Goal: Task Accomplishment & Management: Use online tool/utility

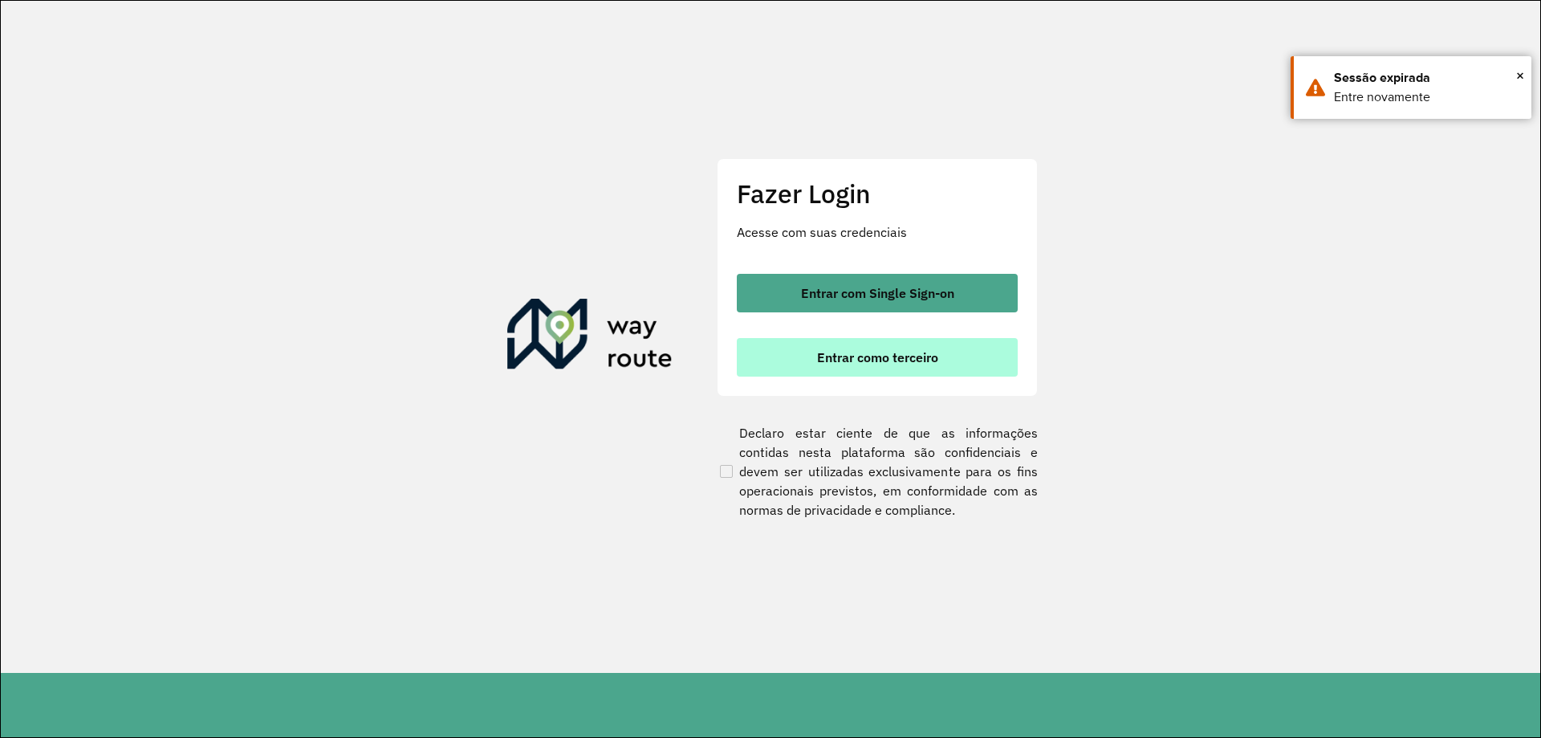
click at [934, 362] on span "Entrar como terceiro" at bounding box center [877, 357] width 121 height 13
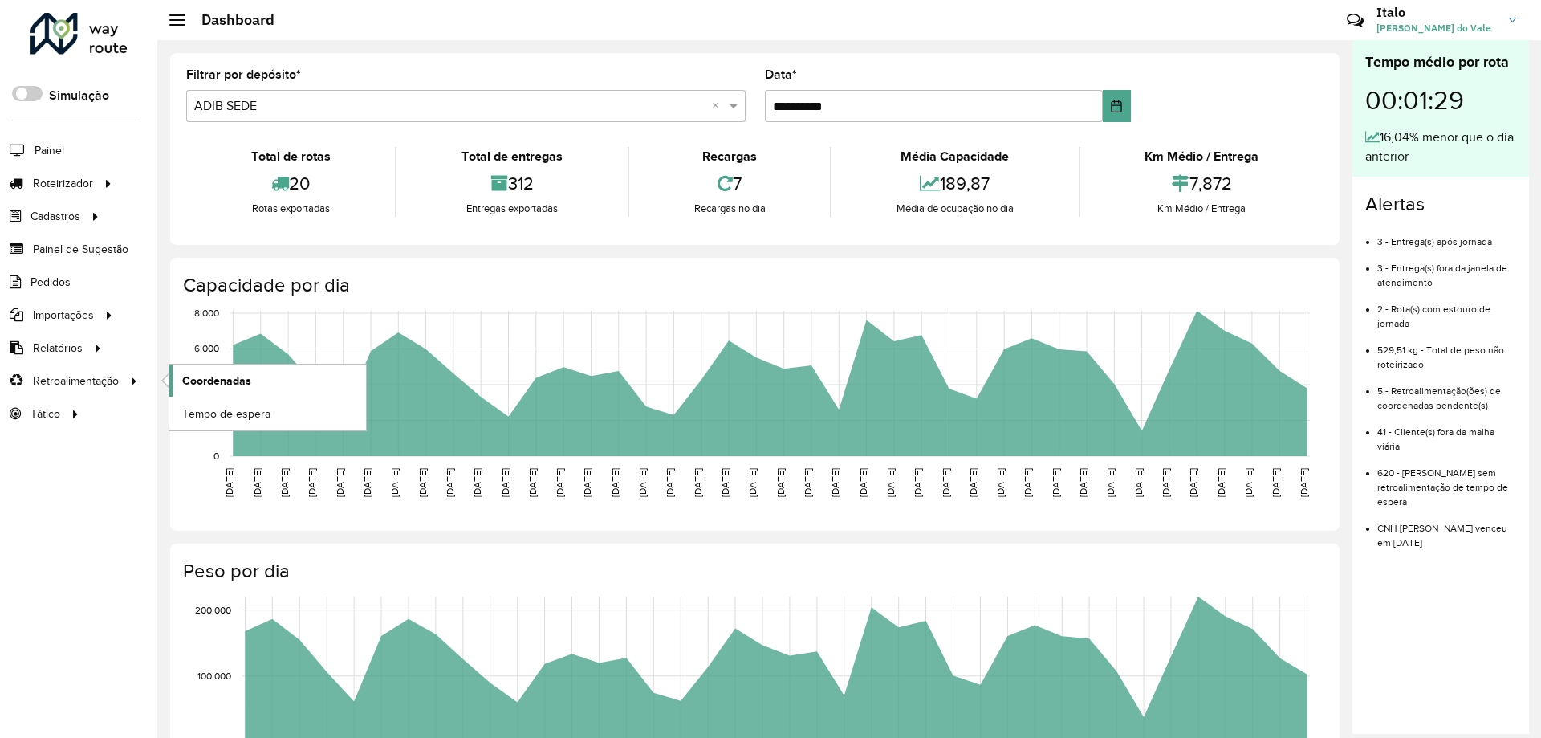
click at [187, 379] on span "Coordenadas" at bounding box center [216, 380] width 69 height 17
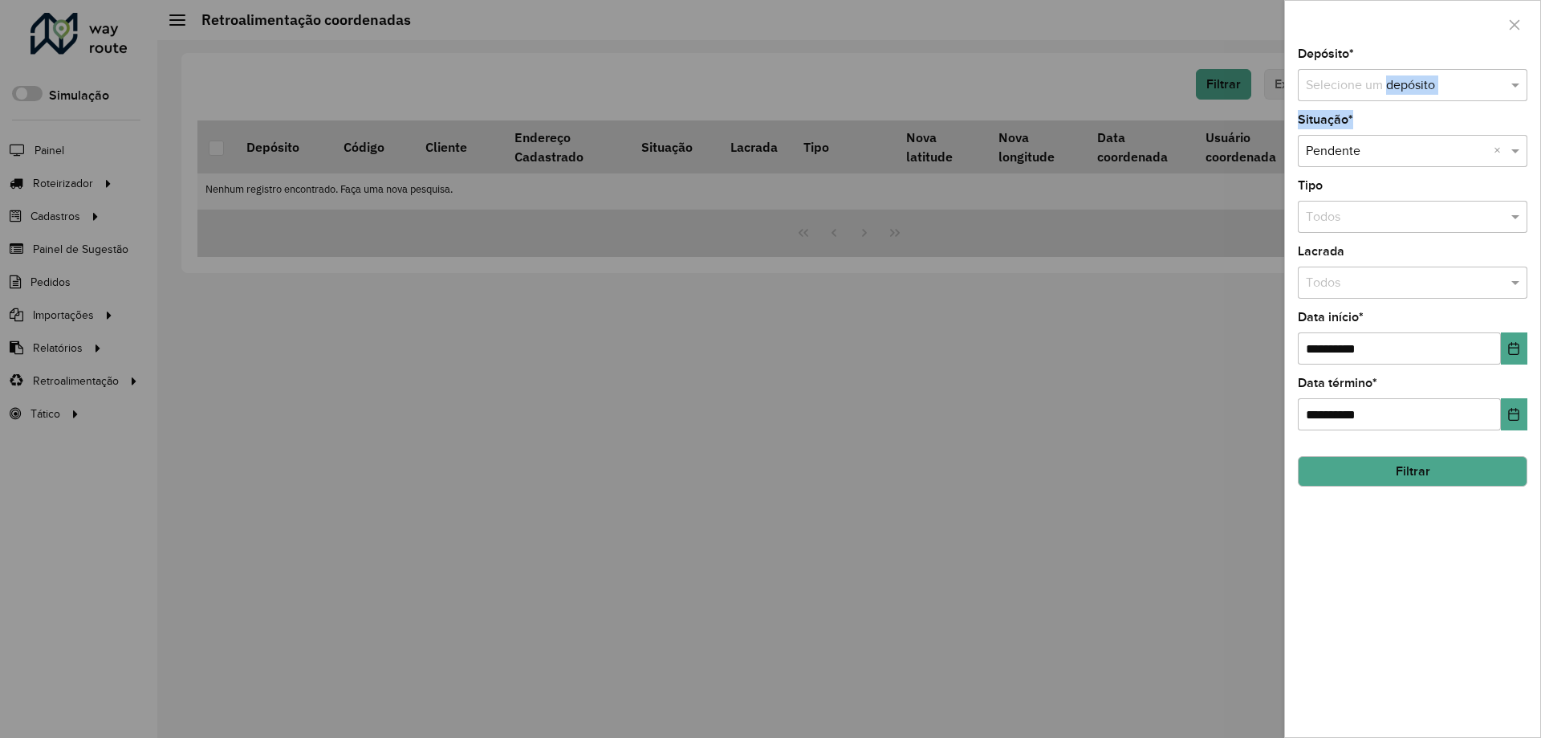
drag, startPoint x: 1382, startPoint y: 104, endPoint x: 1398, endPoint y: 86, distance: 23.9
click at [1385, 99] on div "**********" at bounding box center [1412, 392] width 255 height 689
click at [1398, 84] on input "text" at bounding box center [1396, 85] width 181 height 19
click at [1361, 157] on span "ADIB SEDE" at bounding box center [1336, 159] width 63 height 14
click at [1503, 337] on button "Choose Date" at bounding box center [1514, 348] width 26 height 32
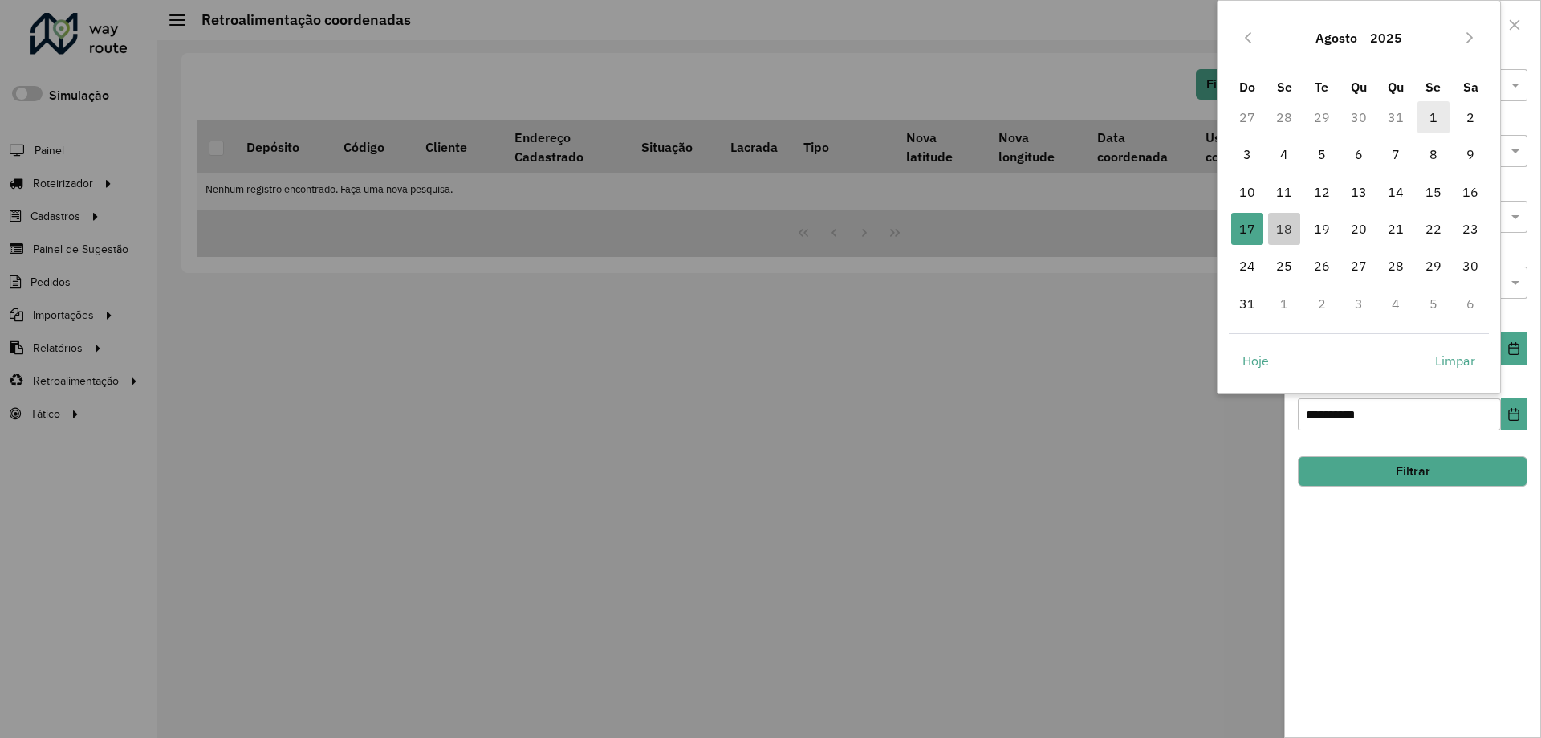
click at [1427, 120] on span "1" at bounding box center [1434, 117] width 32 height 32
type input "**********"
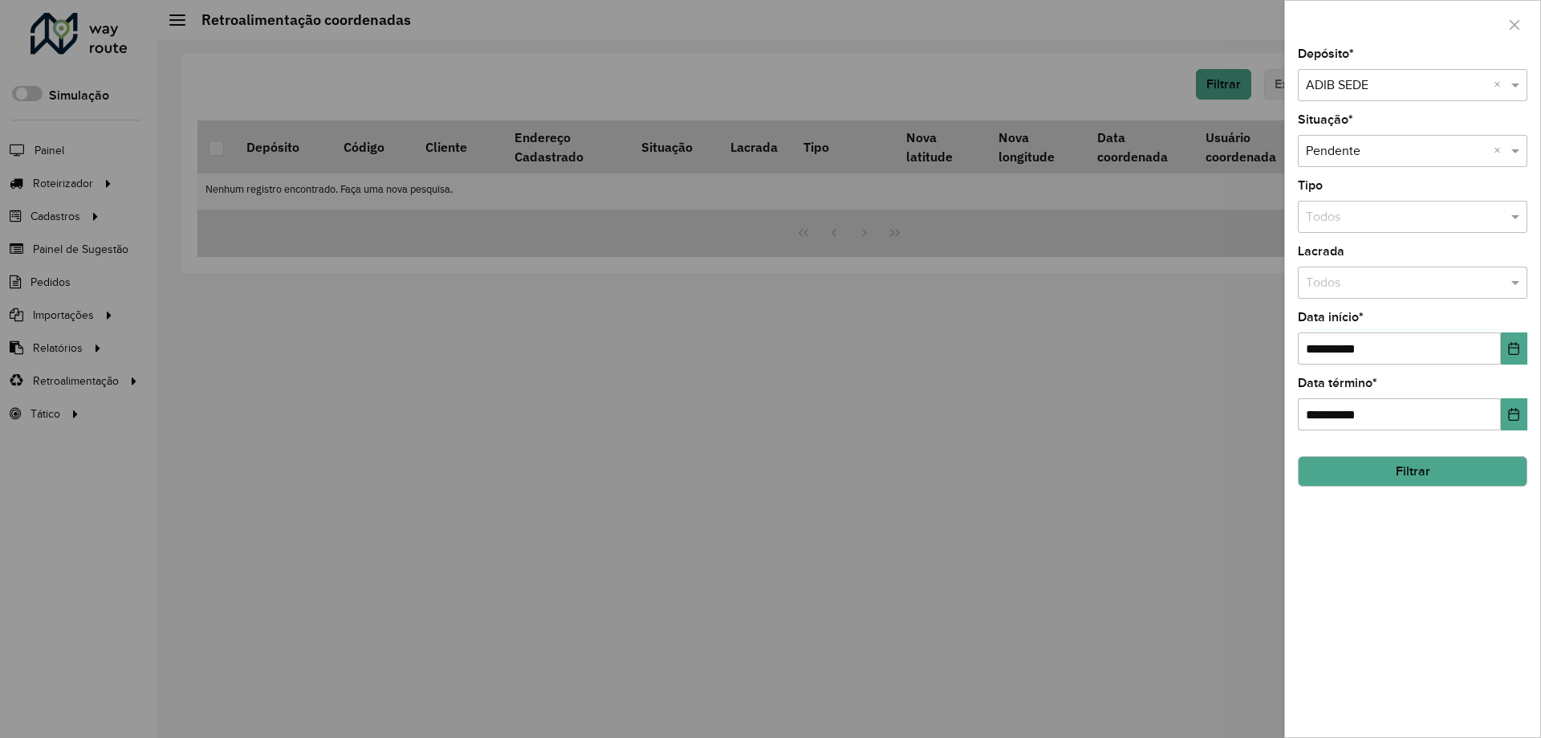
click at [1334, 466] on button "Filtrar" at bounding box center [1413, 471] width 230 height 31
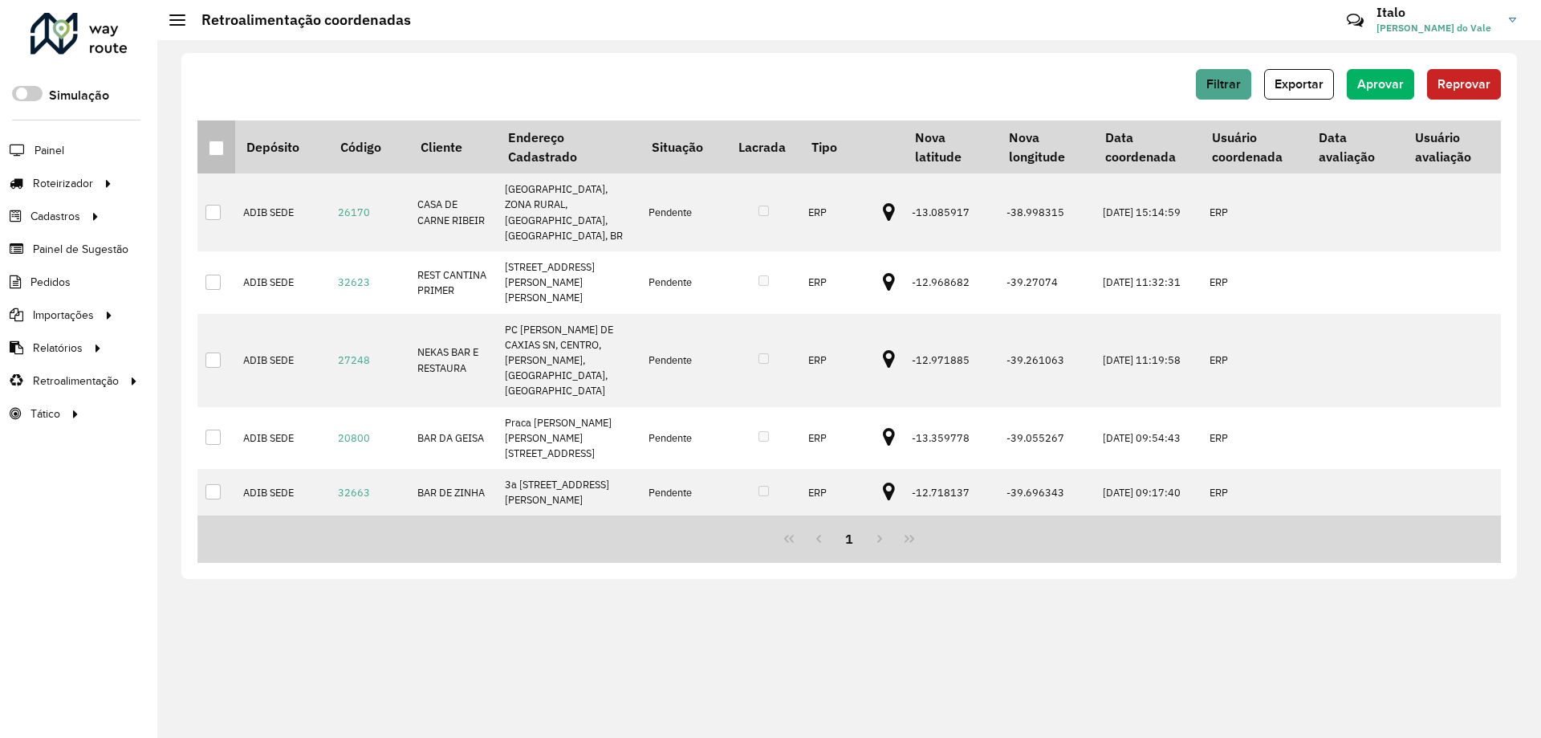
click at [212, 148] on div at bounding box center [216, 147] width 15 height 15
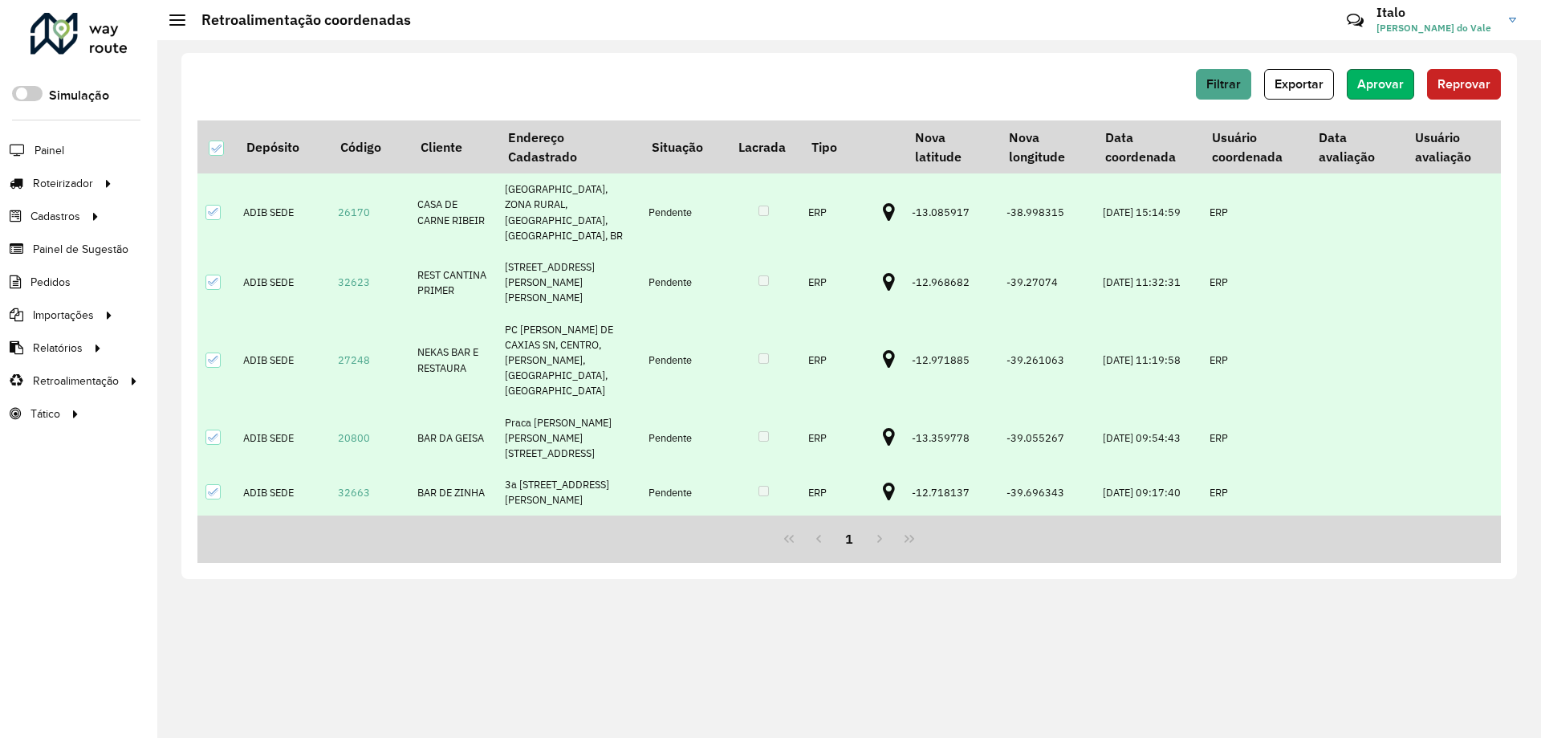
click at [1386, 83] on span "Aprovar" at bounding box center [1380, 84] width 47 height 14
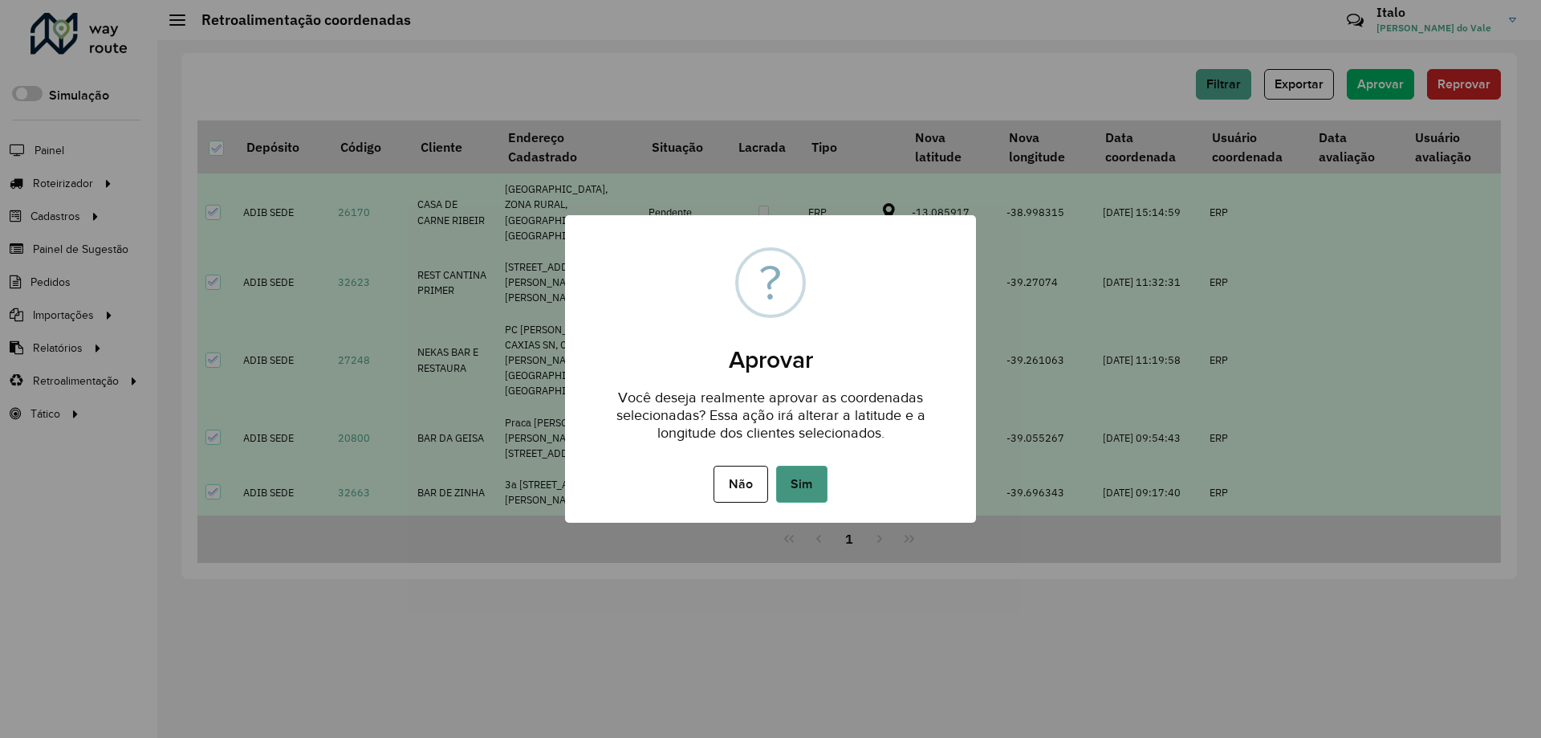
click at [795, 488] on button "Sim" at bounding box center [801, 484] width 51 height 37
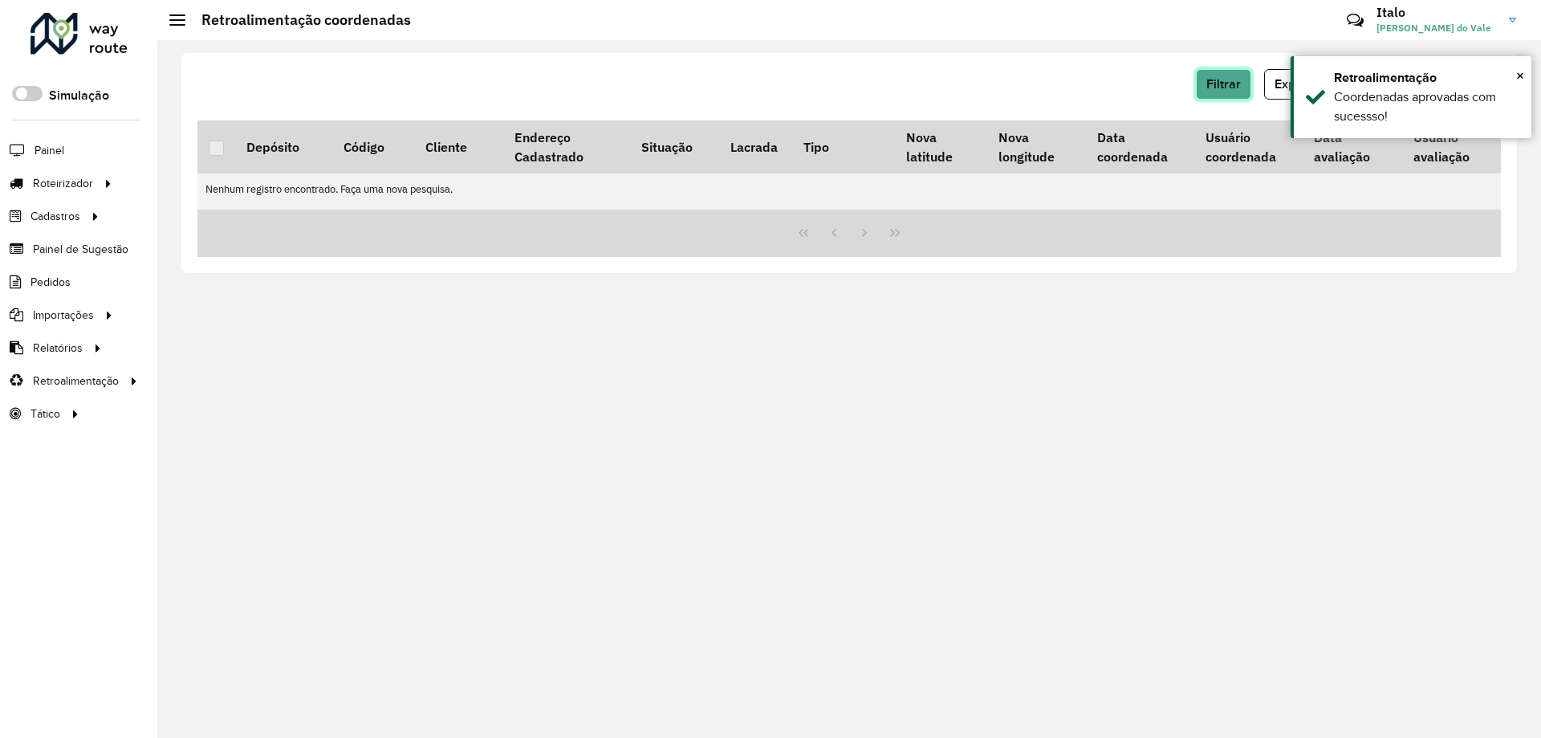
click at [1225, 80] on span "Filtrar" at bounding box center [1223, 84] width 35 height 14
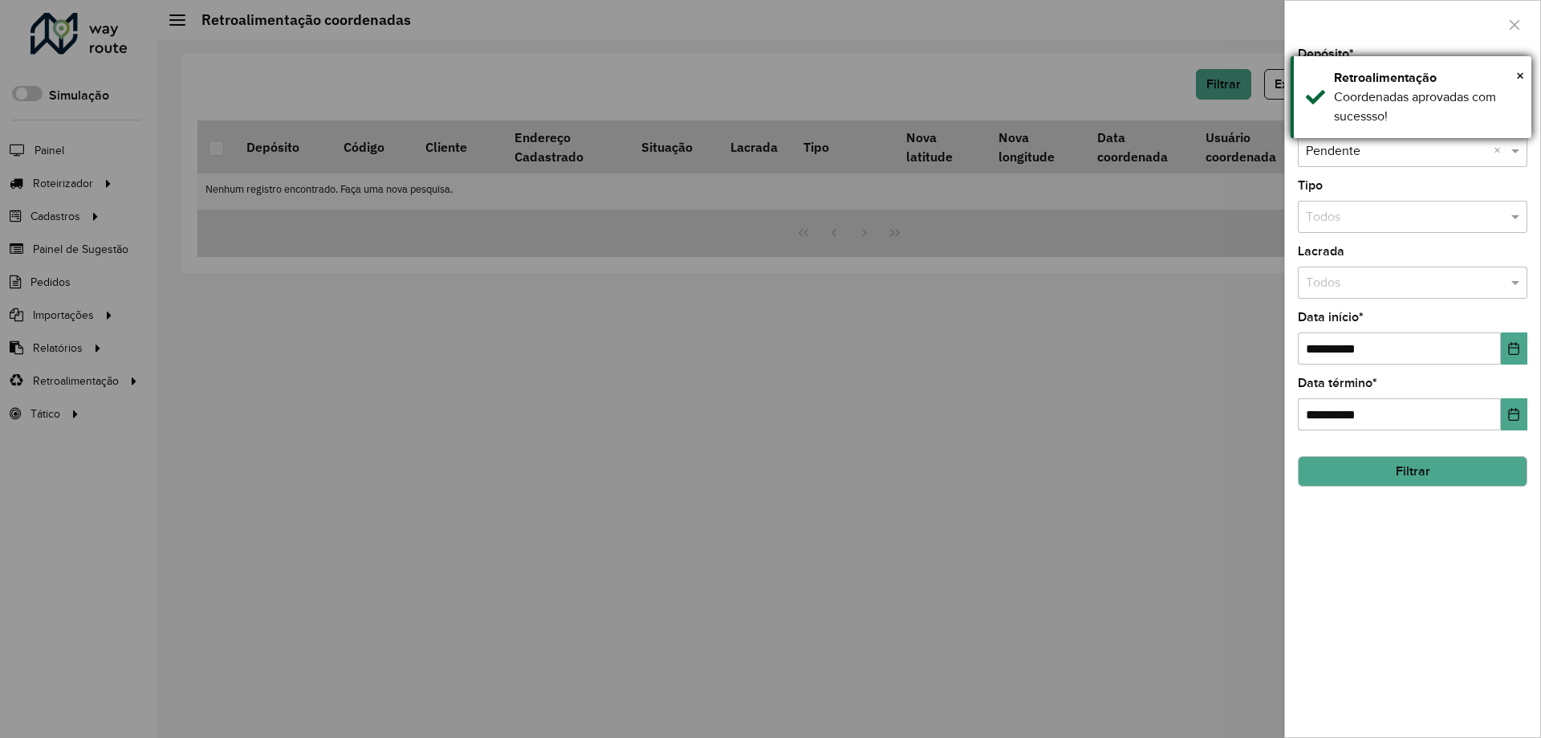
click at [1304, 88] on div "× Retroalimentação Coordenadas aprovadas com sucessso!" at bounding box center [1411, 97] width 241 height 82
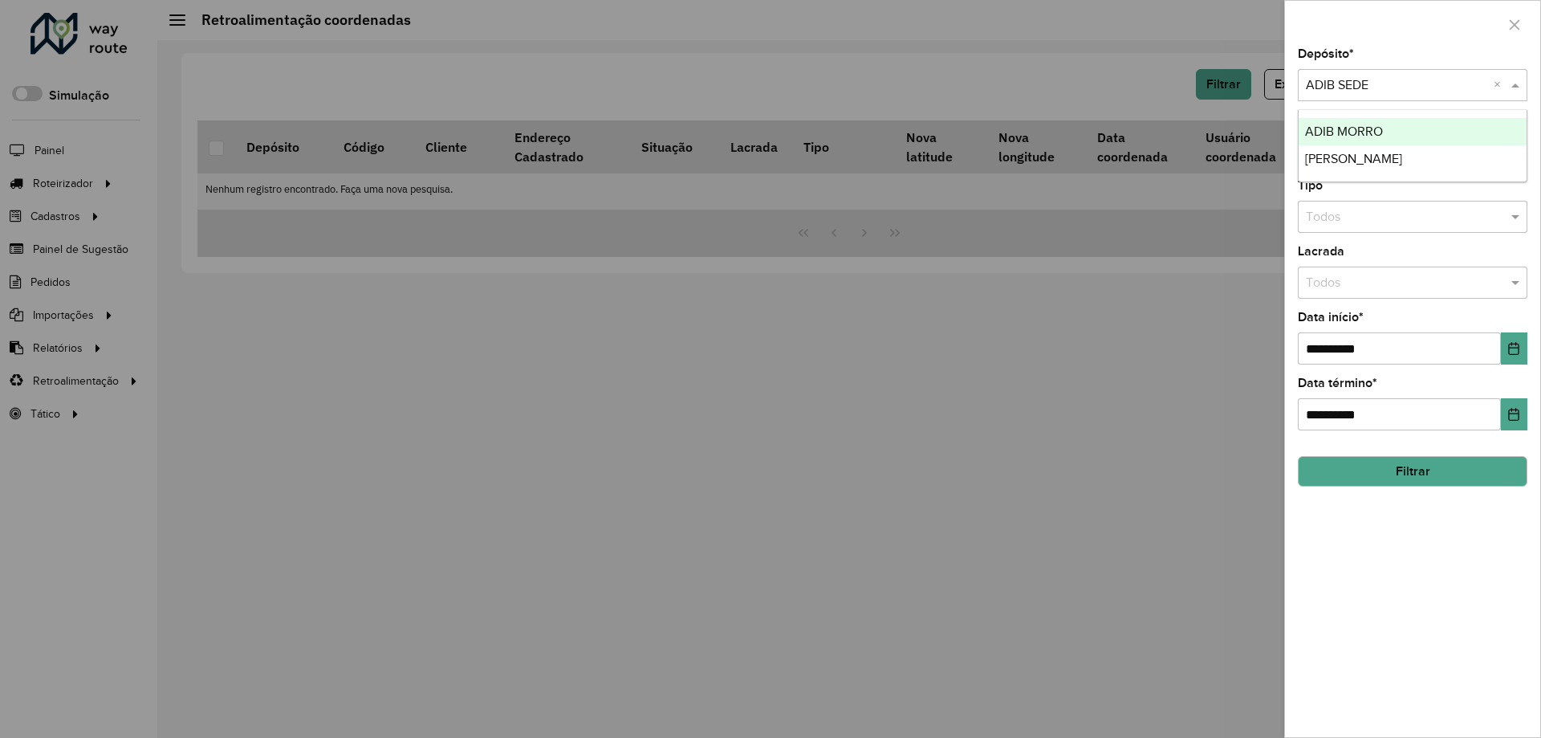
click at [1368, 80] on input "text" at bounding box center [1396, 85] width 181 height 19
click at [1354, 130] on span "ADIB MORRO" at bounding box center [1344, 131] width 78 height 14
click at [1332, 468] on button "Filtrar" at bounding box center [1413, 471] width 230 height 31
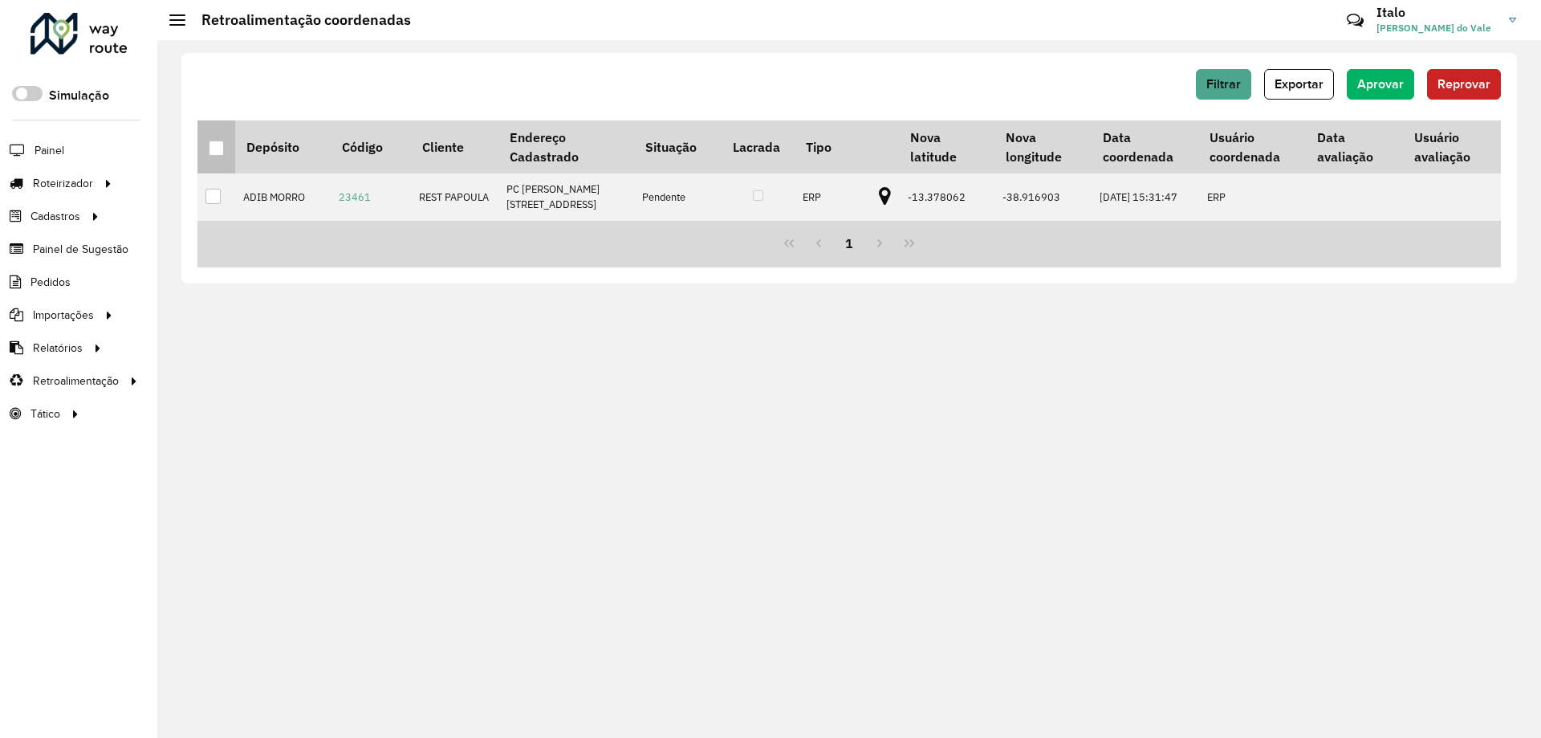
click at [218, 150] on div at bounding box center [216, 147] width 15 height 15
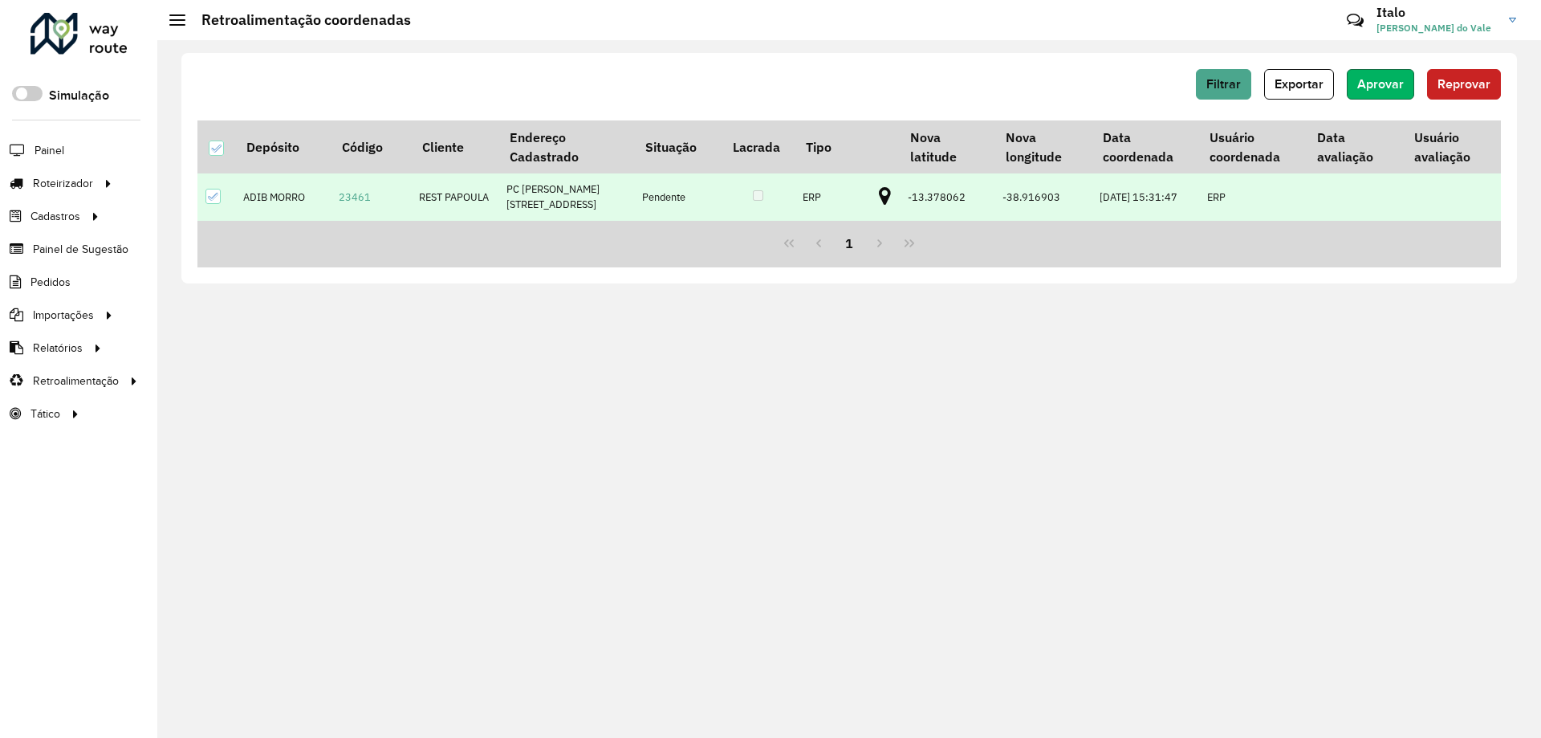
click at [1389, 82] on span "Aprovar" at bounding box center [1380, 84] width 47 height 14
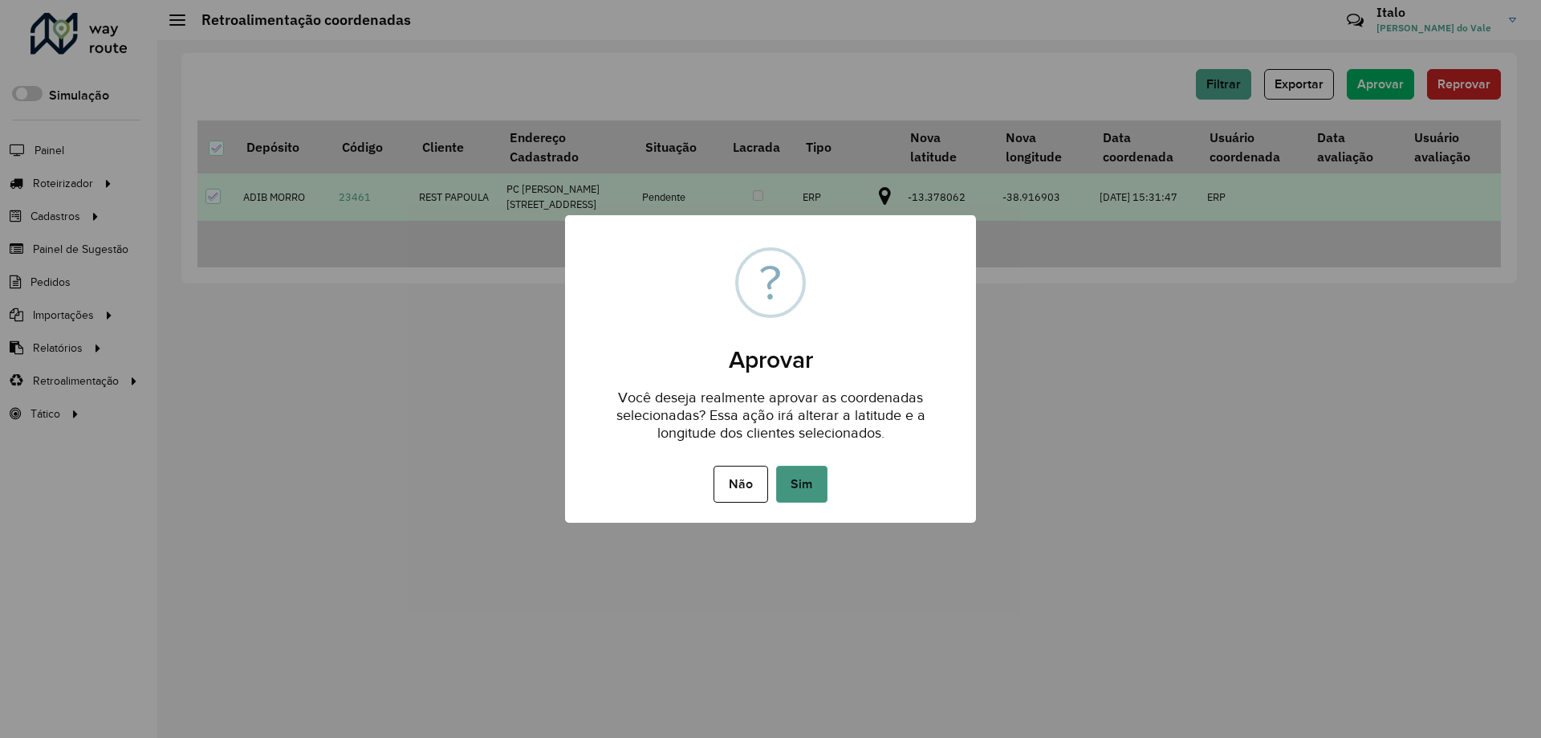
click at [803, 479] on button "Sim" at bounding box center [801, 484] width 51 height 37
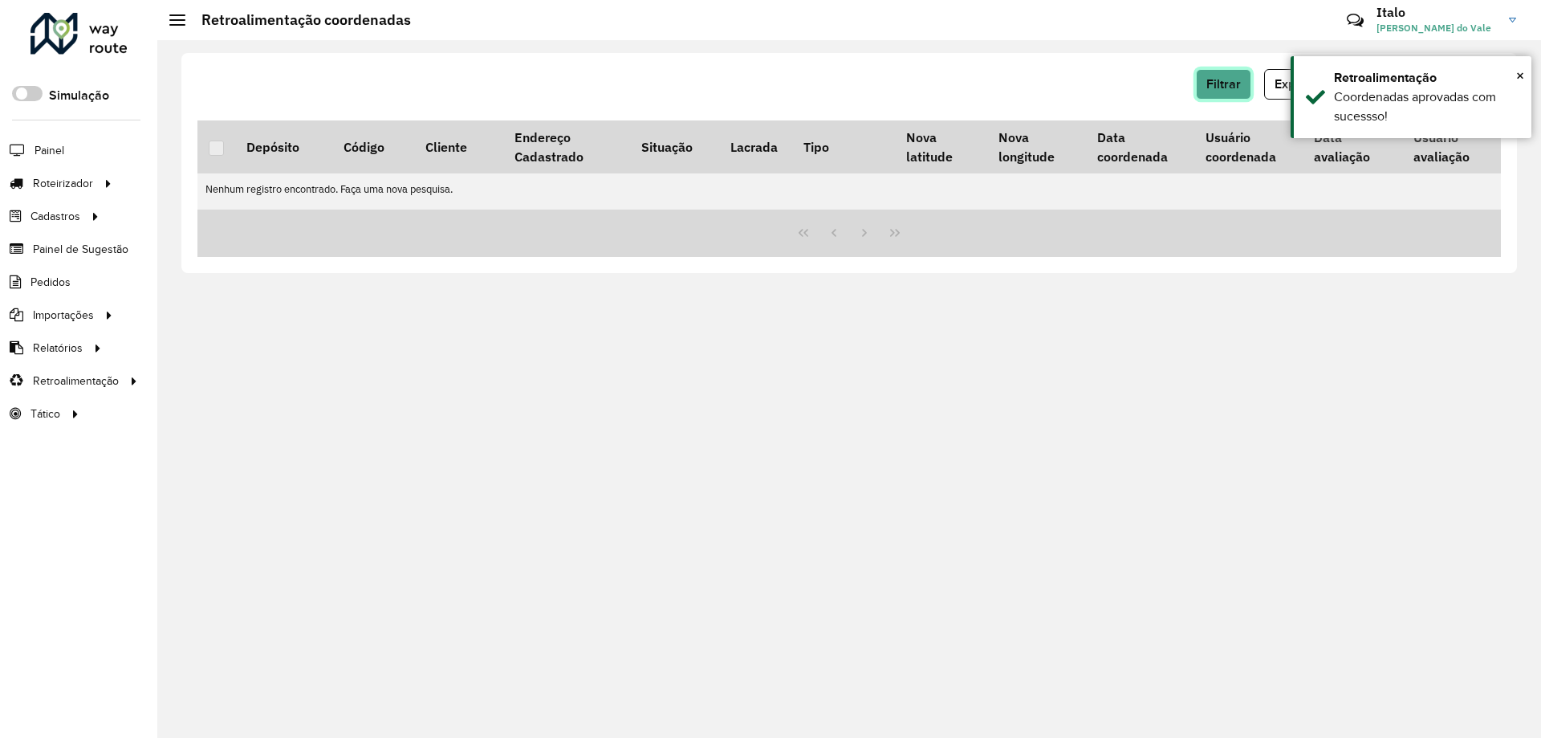
click at [1223, 92] on button "Filtrar" at bounding box center [1223, 84] width 55 height 31
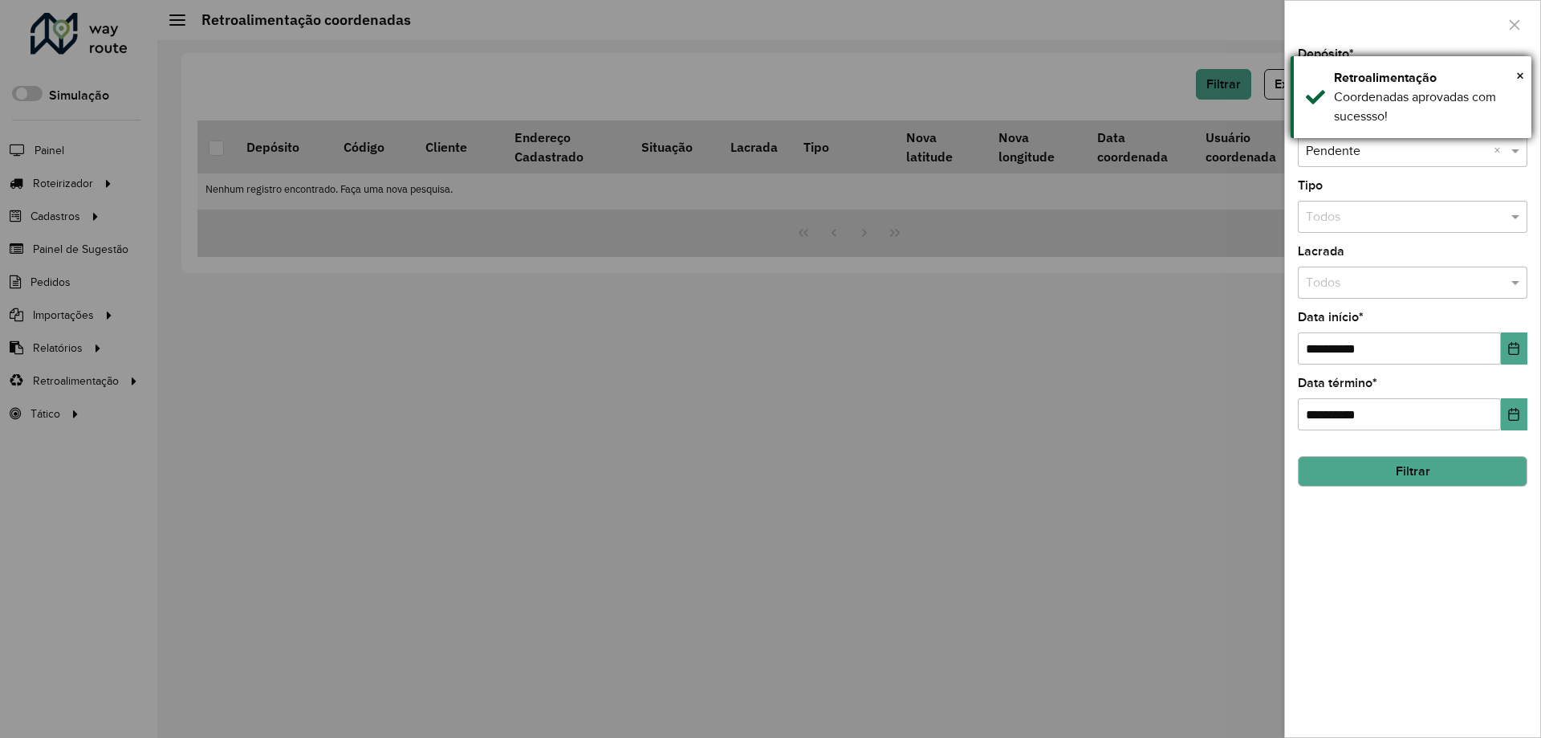
click at [1349, 99] on div "Coordenadas aprovadas com sucessso!" at bounding box center [1426, 106] width 185 height 39
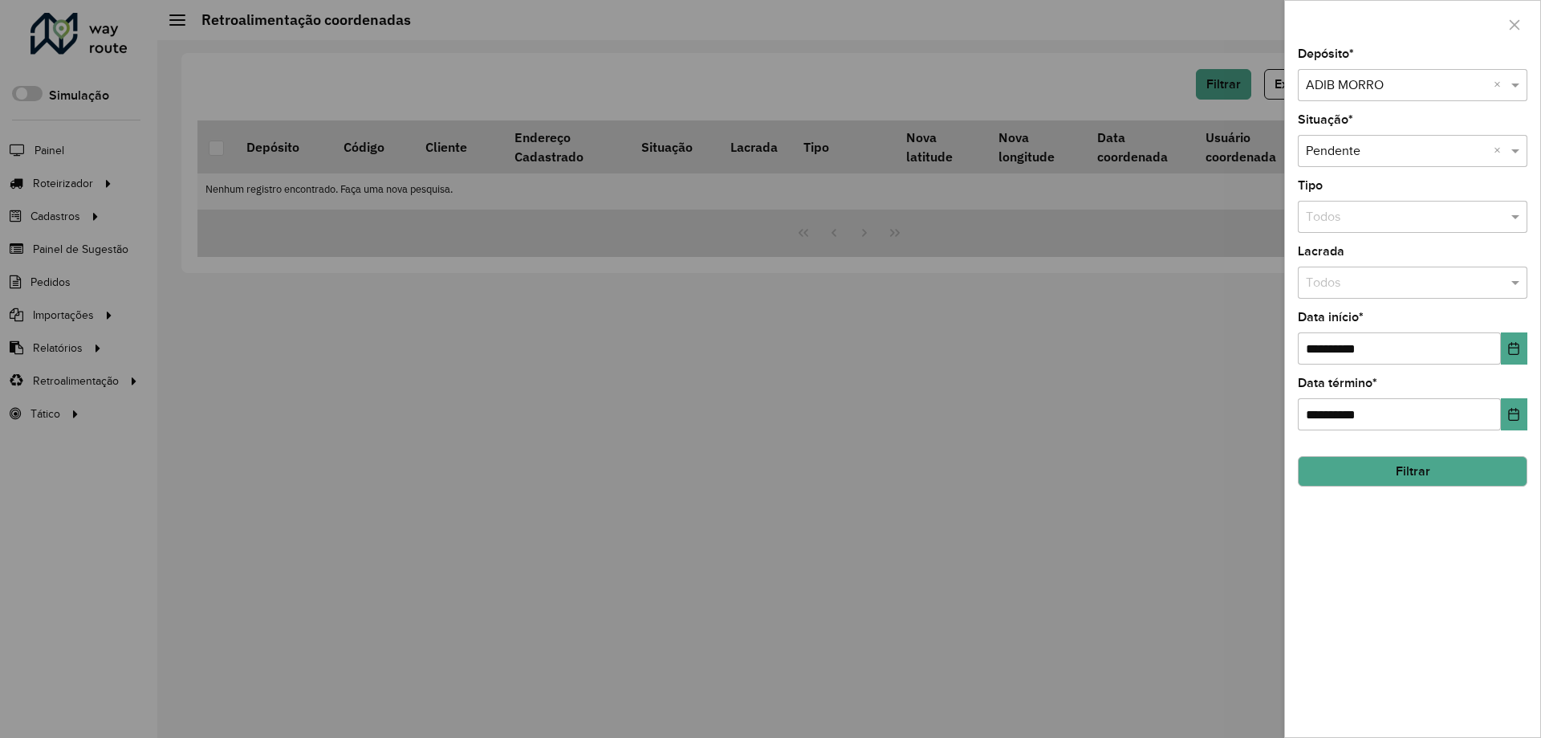
click at [1361, 86] on input "text" at bounding box center [1396, 85] width 181 height 19
click at [1352, 158] on span "[PERSON_NAME]" at bounding box center [1353, 159] width 97 height 14
click at [1326, 464] on button "Filtrar" at bounding box center [1413, 471] width 230 height 31
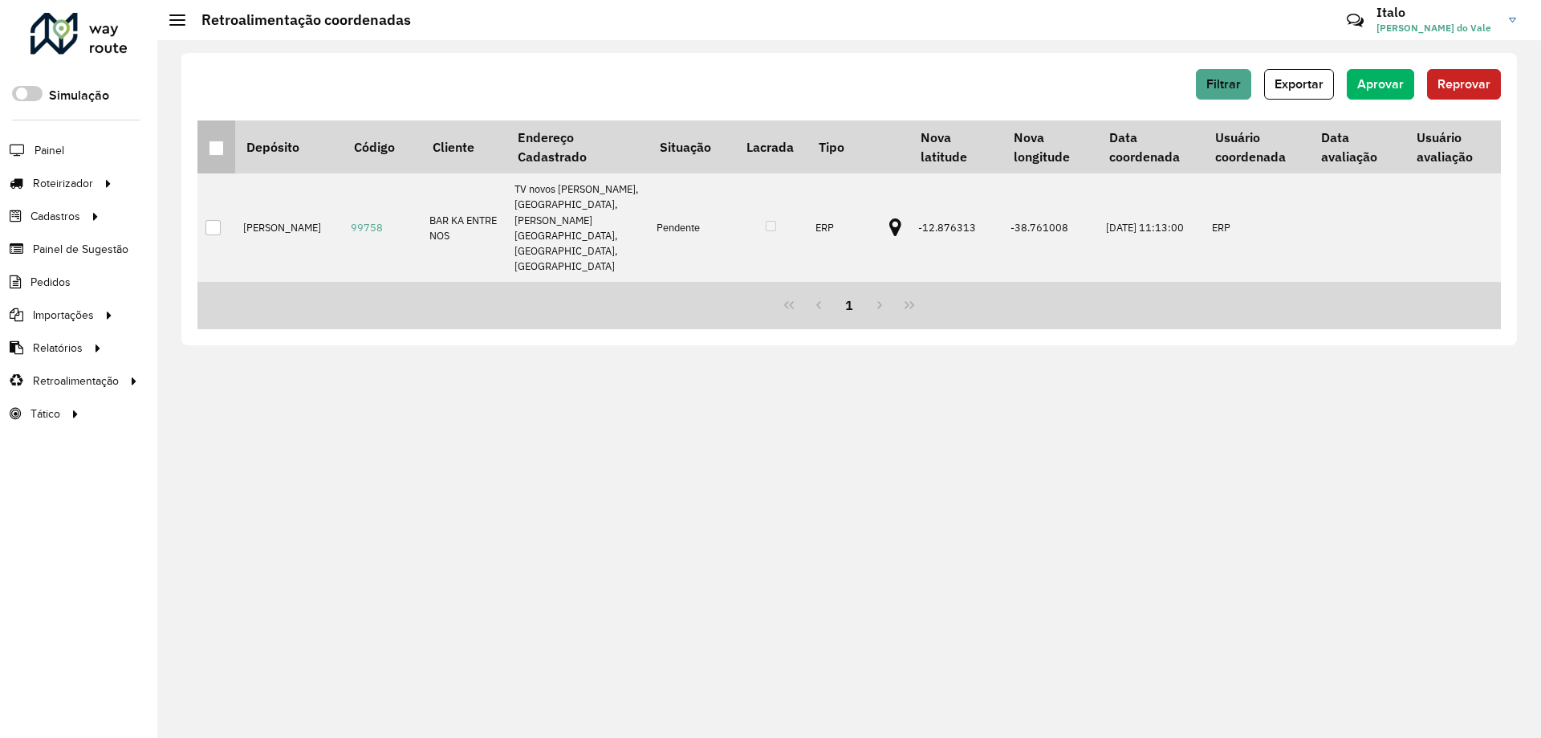
click at [209, 147] on div at bounding box center [216, 147] width 15 height 15
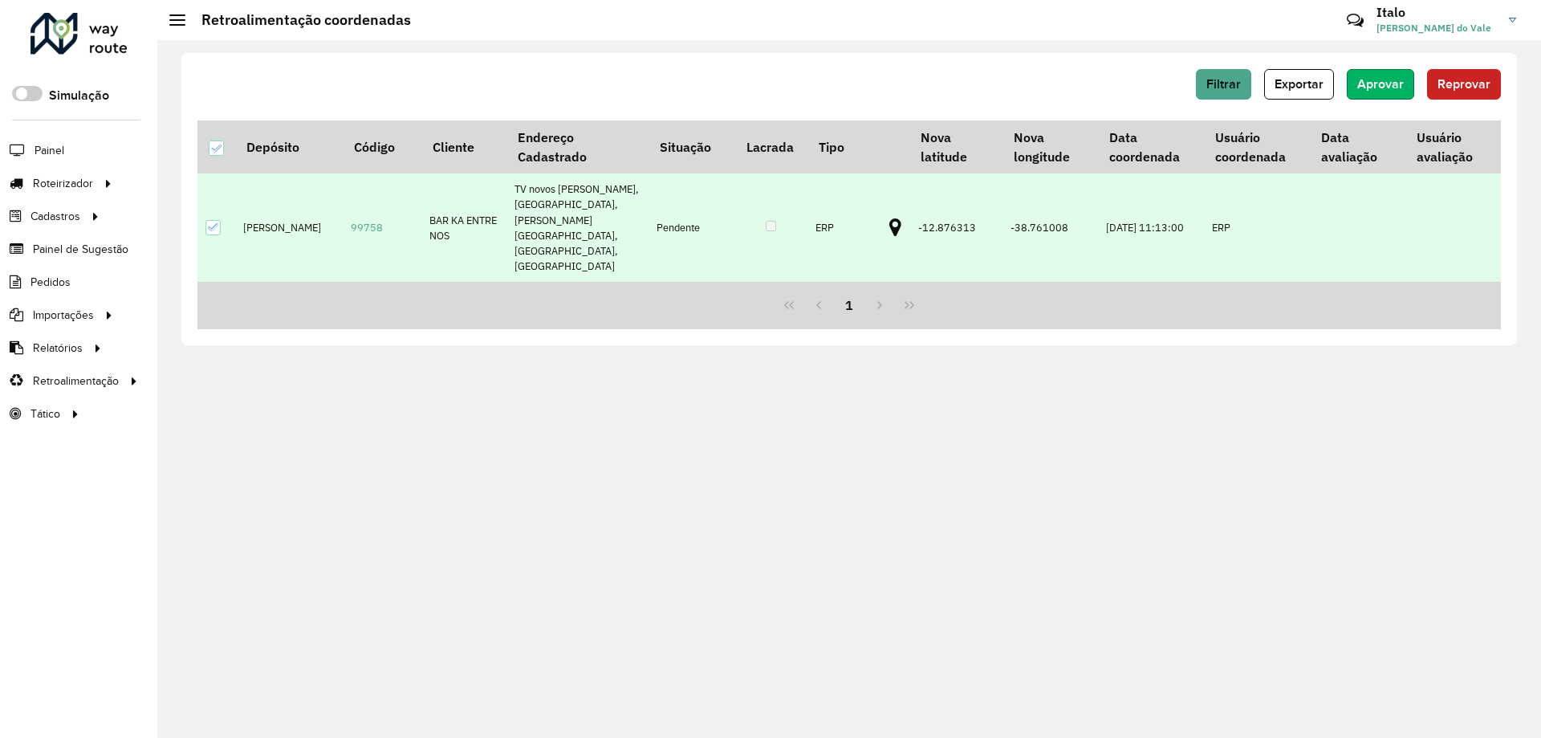
click at [1373, 82] on span "Aprovar" at bounding box center [1380, 84] width 47 height 14
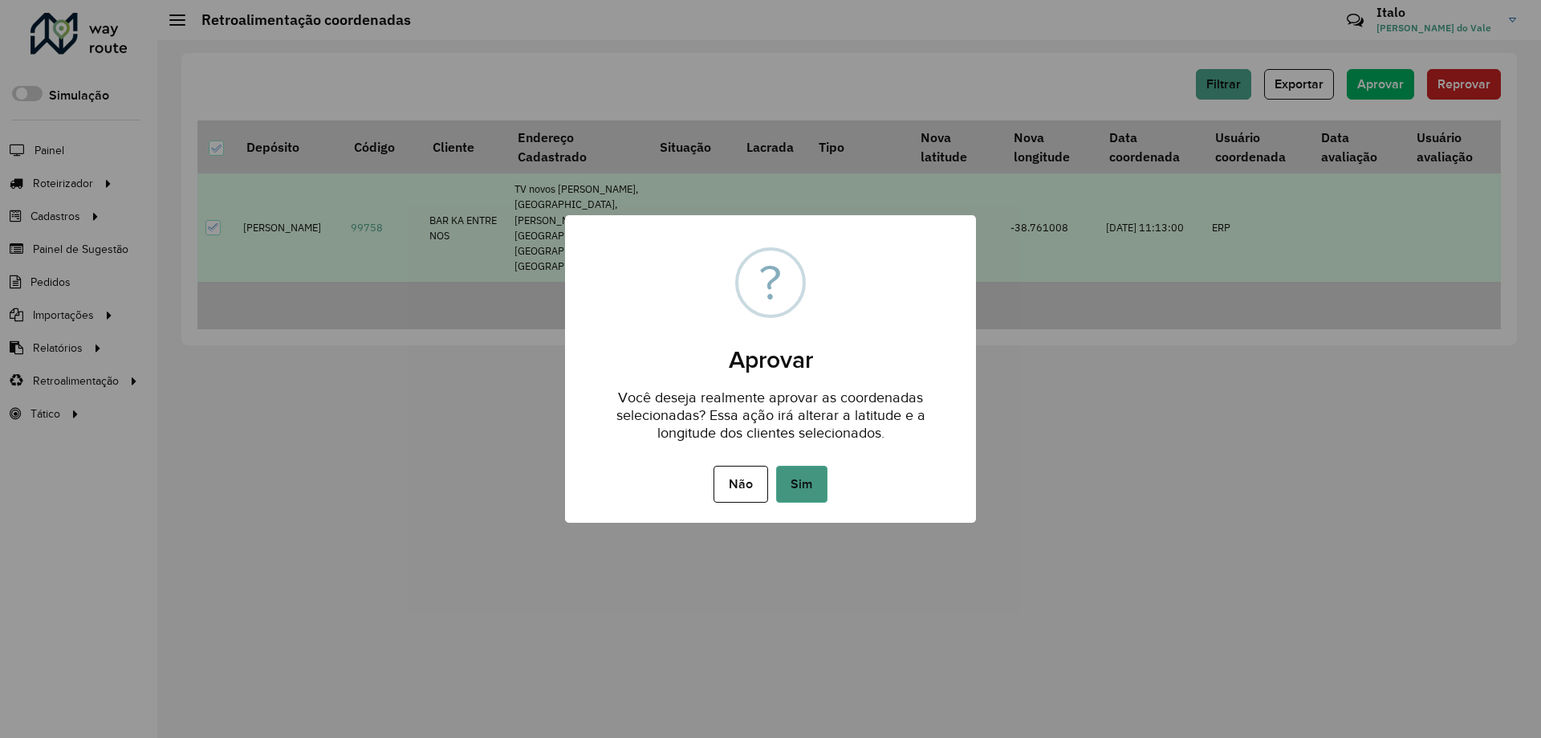
click at [787, 481] on button "Sim" at bounding box center [801, 484] width 51 height 37
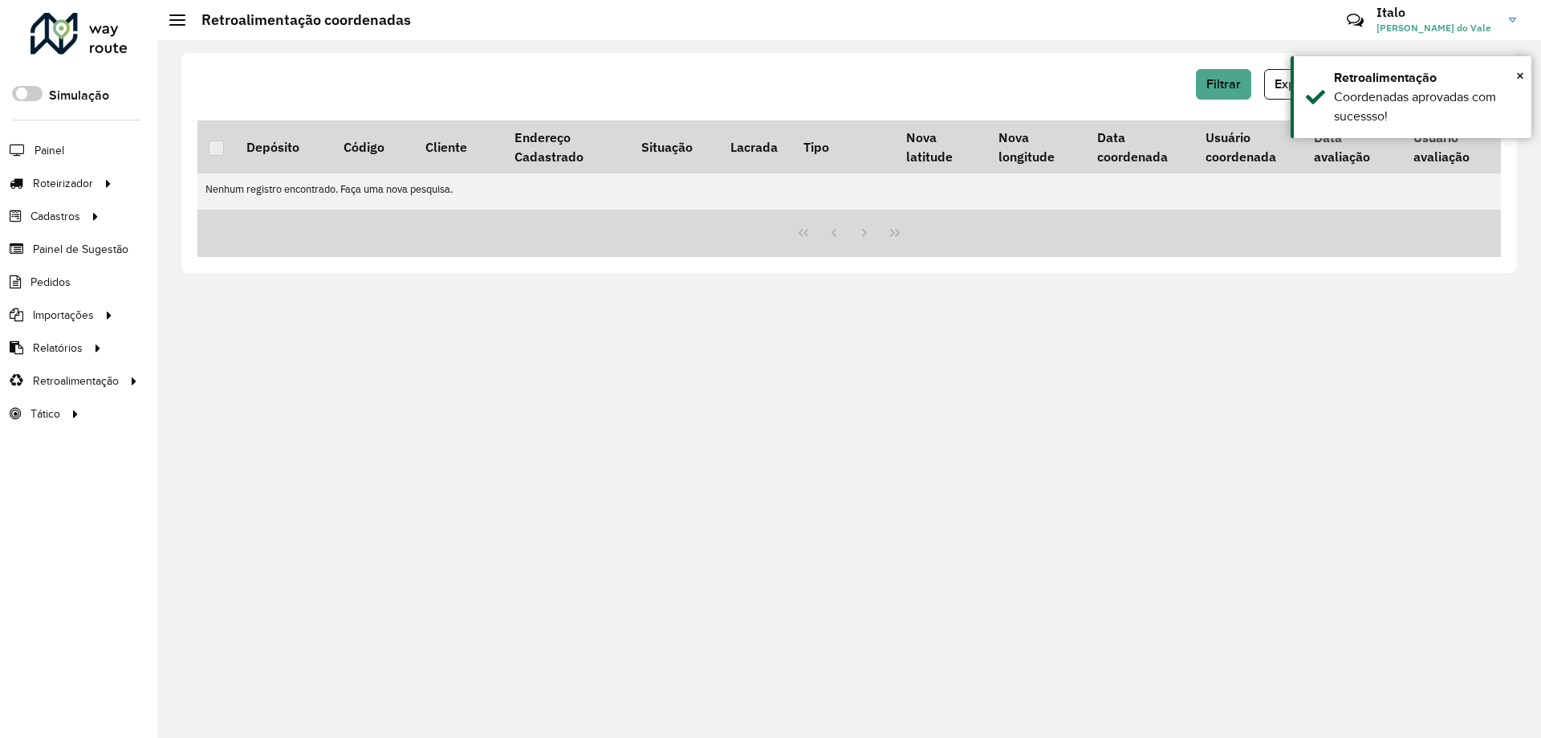
click at [102, 35] on div at bounding box center [79, 34] width 97 height 42
